Goal: Register for event/course

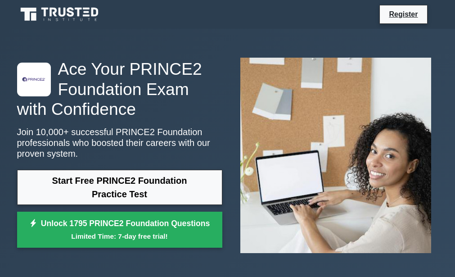
click at [183, 84] on h1 "Ace Your PRINCE2 Foundation Exam with Confidence" at bounding box center [119, 89] width 205 height 60
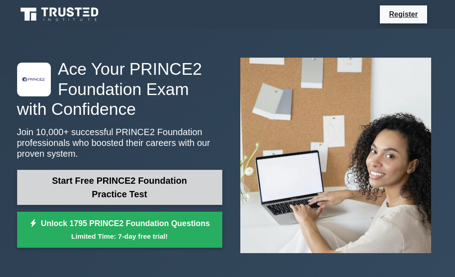
click at [106, 197] on link "Start Free PRINCE2 Foundation Practice Test" at bounding box center [119, 187] width 205 height 35
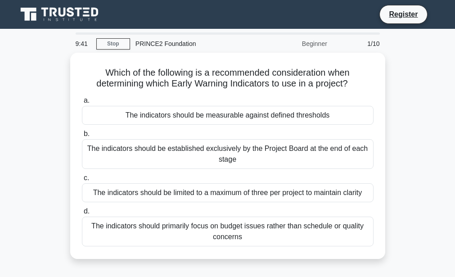
drag, startPoint x: 459, startPoint y: 15, endPoint x: 280, endPoint y: 28, distance: 179.4
click at [280, 28] on nav "Register" at bounding box center [227, 14] width 455 height 29
